Goal: Task Accomplishment & Management: Manage account settings

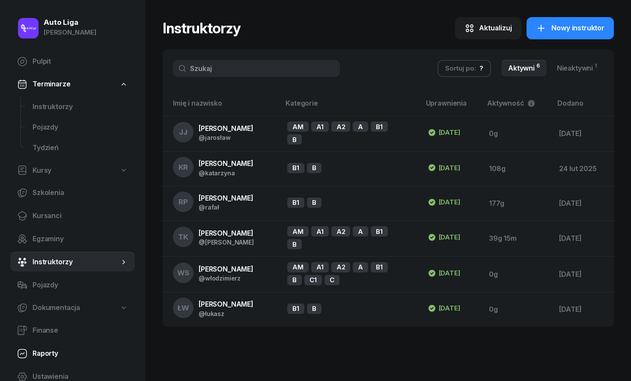
click at [65, 364] on link "Raporty" at bounding box center [72, 354] width 125 height 21
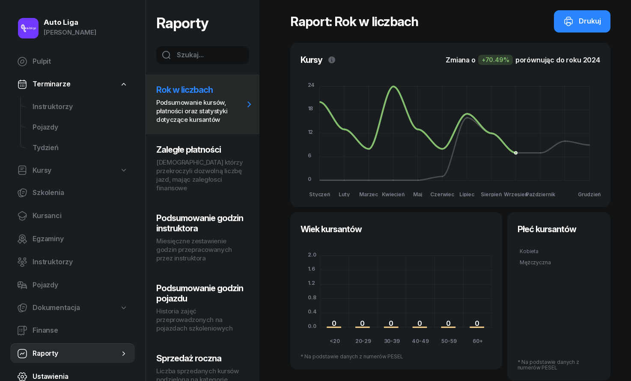
click at [68, 367] on link "Ustawienia" at bounding box center [72, 377] width 125 height 21
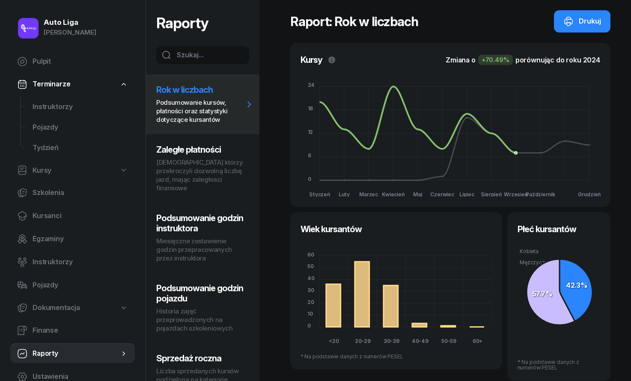
select select "06:00"
select select "22:00"
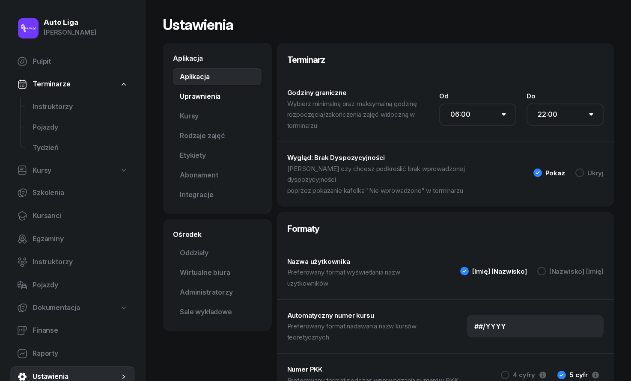
click at [209, 99] on link "Uprawnienia" at bounding box center [217, 96] width 89 height 17
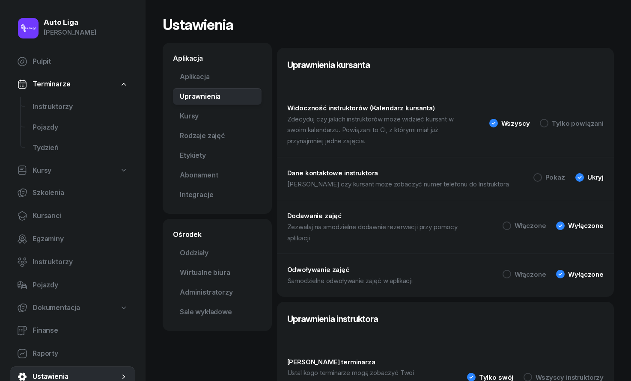
scroll to position [66, 0]
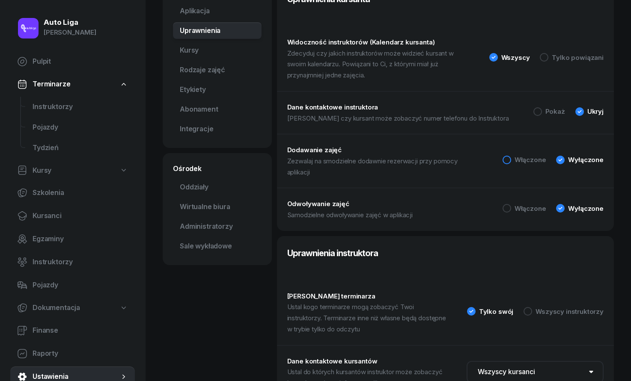
click at [517, 160] on div "Włączone" at bounding box center [530, 160] width 32 height 6
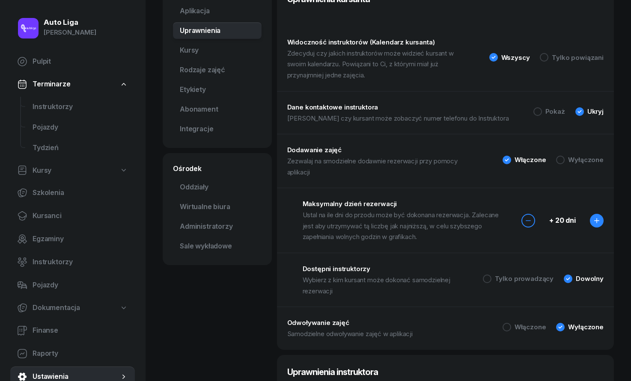
click at [597, 217] on icon "button" at bounding box center [596, 220] width 7 height 7
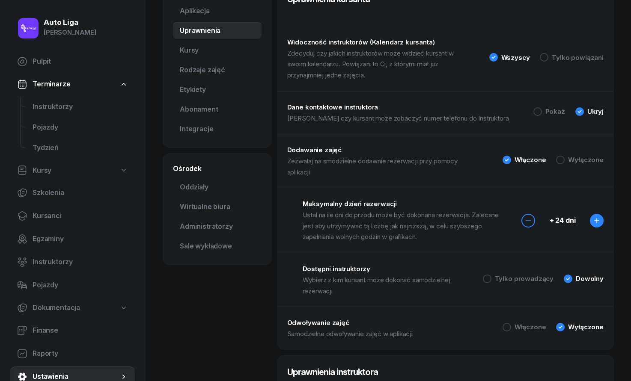
click at [597, 217] on icon "button" at bounding box center [596, 220] width 7 height 7
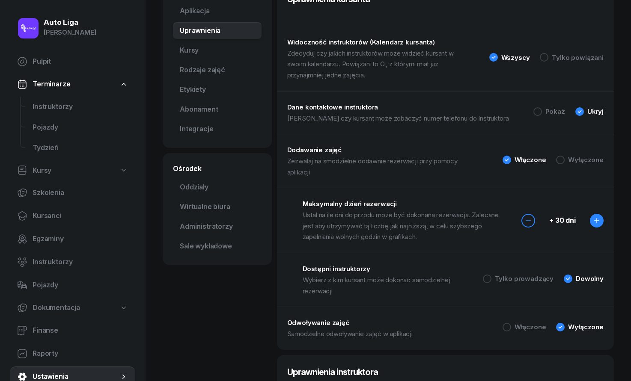
click at [597, 217] on icon "button" at bounding box center [596, 220] width 7 height 7
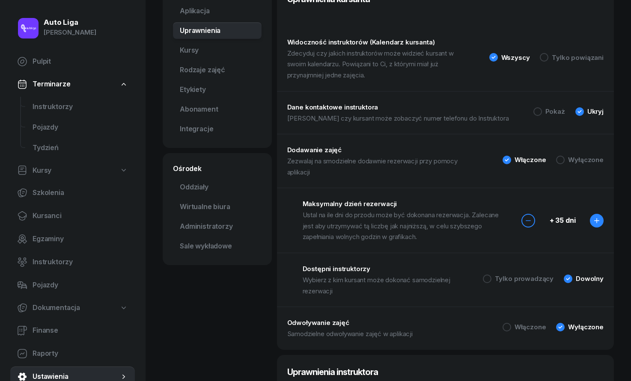
click at [597, 217] on icon "button" at bounding box center [596, 220] width 7 height 7
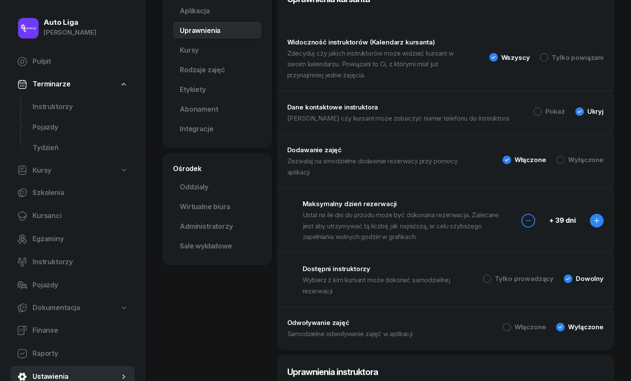
click at [597, 217] on icon "button" at bounding box center [596, 220] width 7 height 7
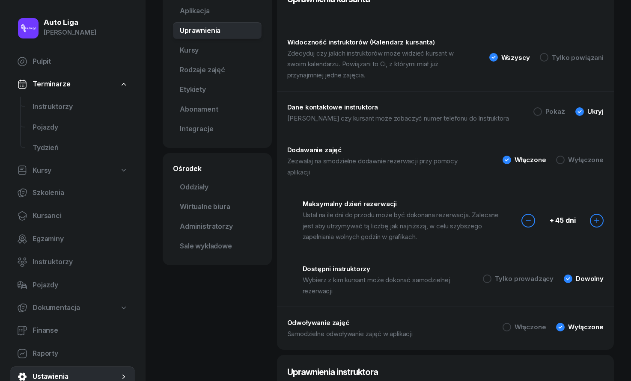
scroll to position [0, 0]
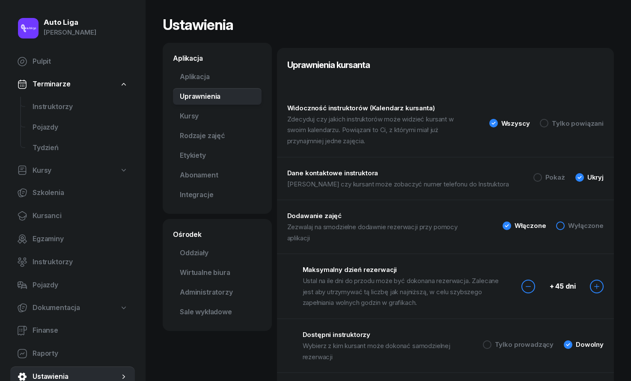
click at [561, 225] on div at bounding box center [560, 226] width 9 height 9
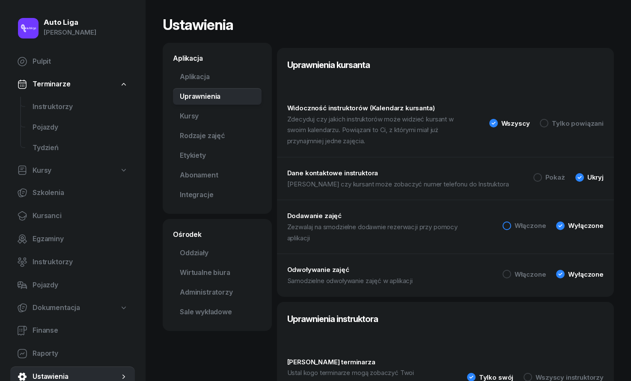
click at [519, 225] on div "Włączone" at bounding box center [530, 226] width 32 height 6
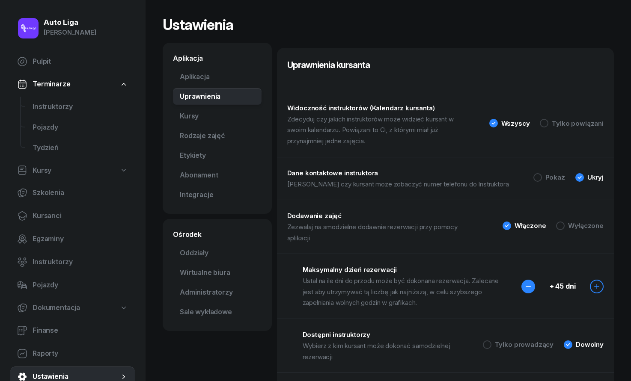
click at [526, 282] on button "button" at bounding box center [528, 287] width 14 height 14
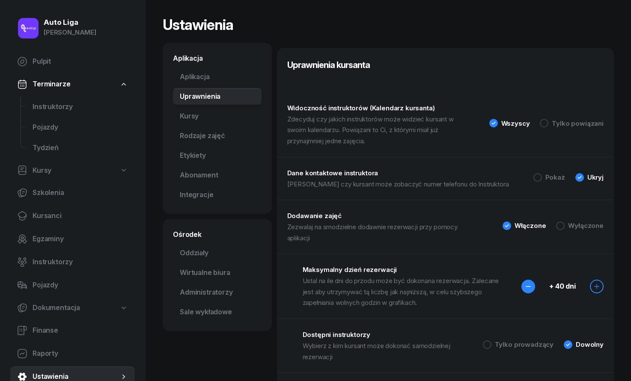
click at [526, 282] on button "button" at bounding box center [528, 287] width 14 height 14
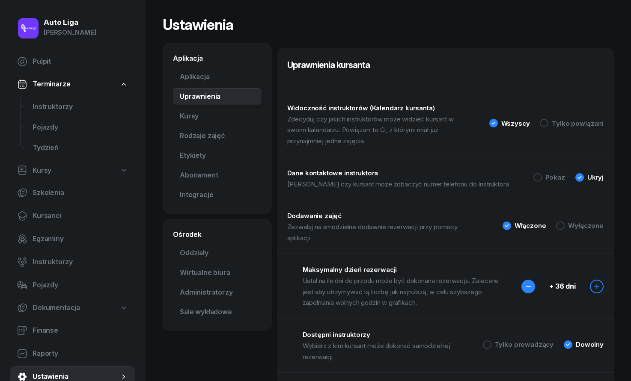
click at [526, 282] on button "button" at bounding box center [528, 287] width 14 height 14
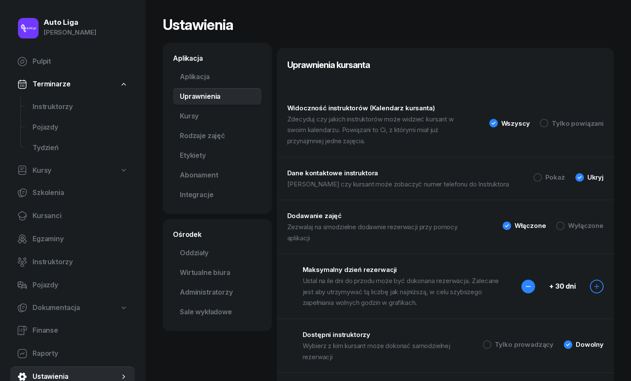
click at [526, 282] on button "button" at bounding box center [528, 287] width 14 height 14
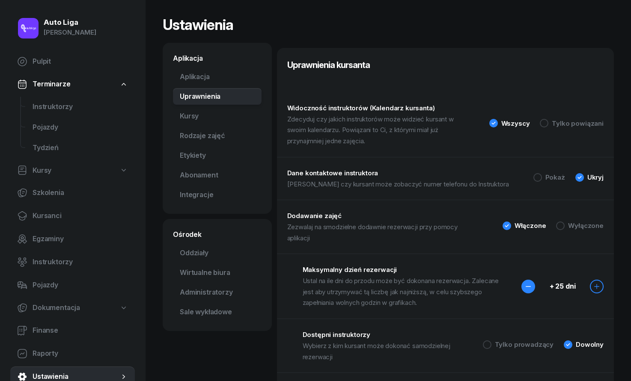
click at [526, 282] on button "button" at bounding box center [528, 287] width 14 height 14
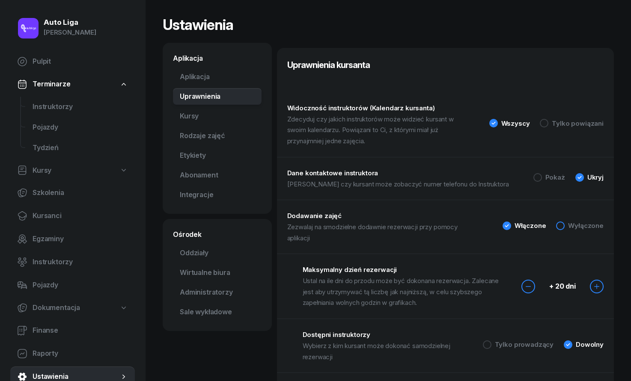
click at [565, 224] on div at bounding box center [560, 226] width 9 height 9
